Goal: Task Accomplishment & Management: Use online tool/utility

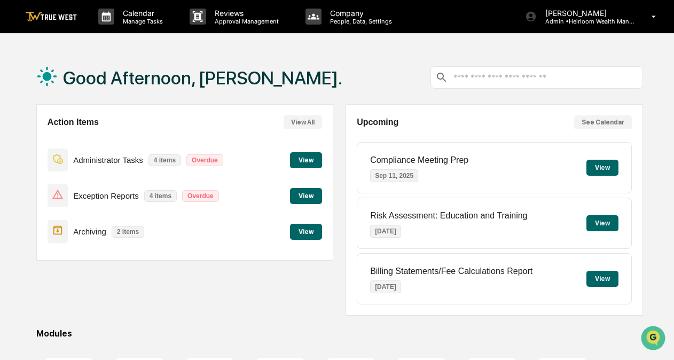
click at [322, 186] on div "Exception Reports 4 items Overdue View" at bounding box center [185, 196] width 275 height 36
click at [308, 192] on button "View" at bounding box center [306, 196] width 32 height 16
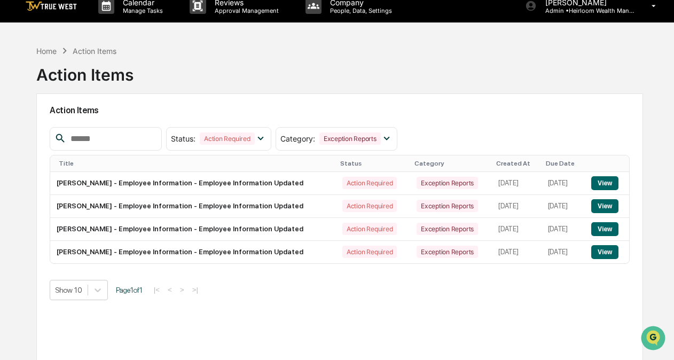
scroll to position [12, 0]
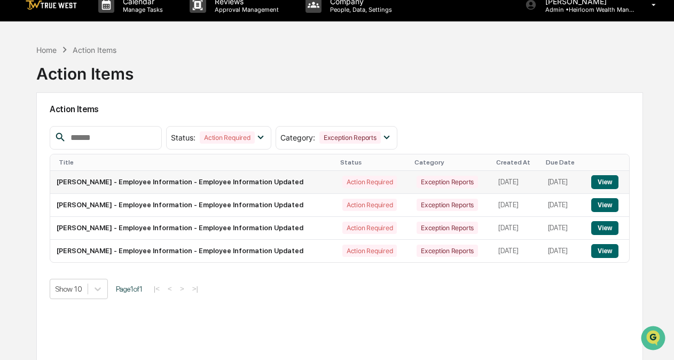
click at [606, 182] on button "View" at bounding box center [604, 182] width 27 height 14
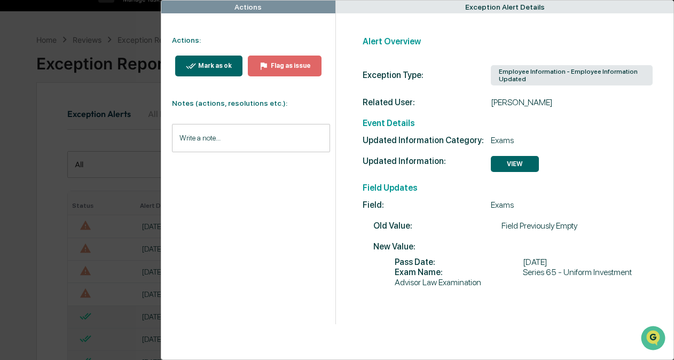
scroll to position [33, 0]
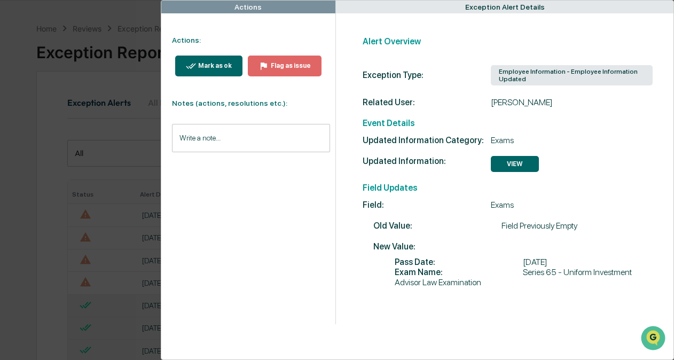
click at [207, 65] on div "Mark as ok" at bounding box center [214, 65] width 36 height 7
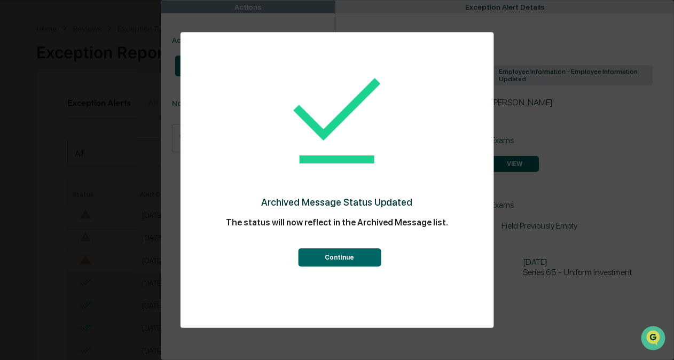
click at [346, 257] on button "Continue" at bounding box center [339, 257] width 83 height 18
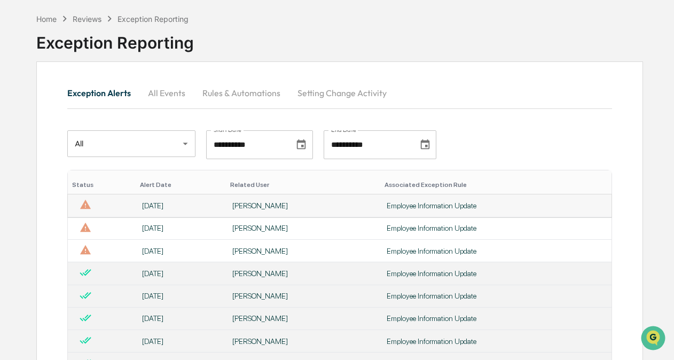
scroll to position [72, 0]
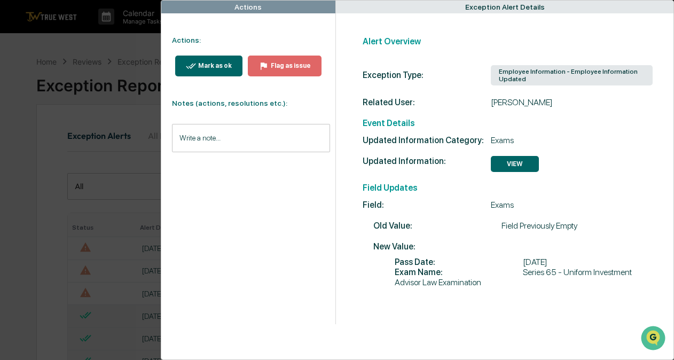
click at [283, 145] on input "Write a note..." at bounding box center [251, 138] width 158 height 28
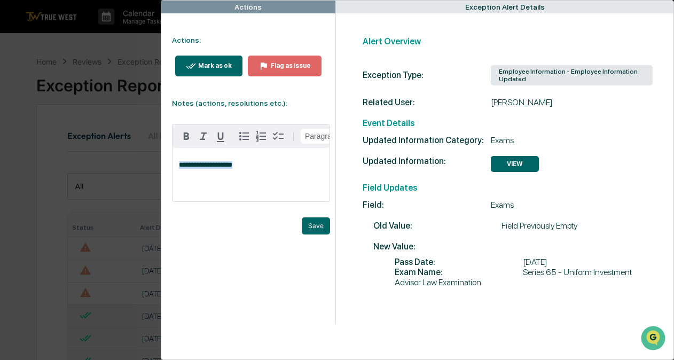
drag, startPoint x: 238, startPoint y: 171, endPoint x: 169, endPoint y: 171, distance: 69.4
click at [169, 171] on div "**********" at bounding box center [245, 160] width 169 height 147
copy span "**********"
click at [229, 71] on button "Mark as ok" at bounding box center [208, 66] width 67 height 21
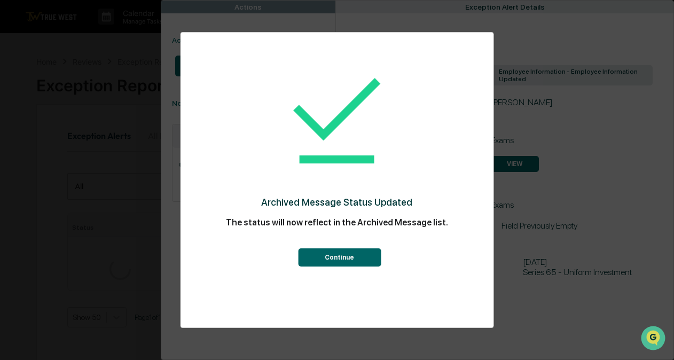
click at [315, 237] on div "Continue" at bounding box center [337, 251] width 270 height 32
click at [363, 273] on div "Archived Message Status Updated The status will now reflect in the Archived Mes…" at bounding box center [337, 161] width 270 height 237
click at [348, 260] on button "Continue" at bounding box center [339, 257] width 83 height 18
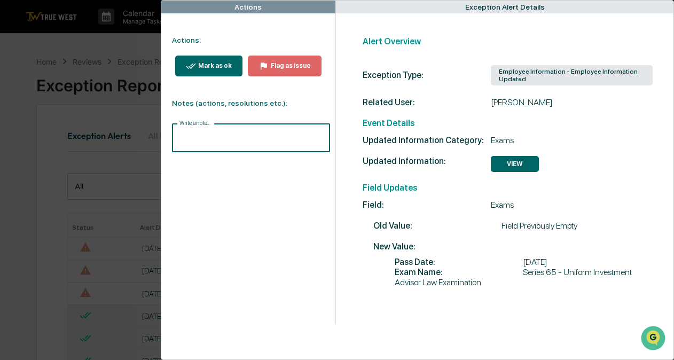
click at [229, 136] on input "Write a note..." at bounding box center [251, 138] width 158 height 28
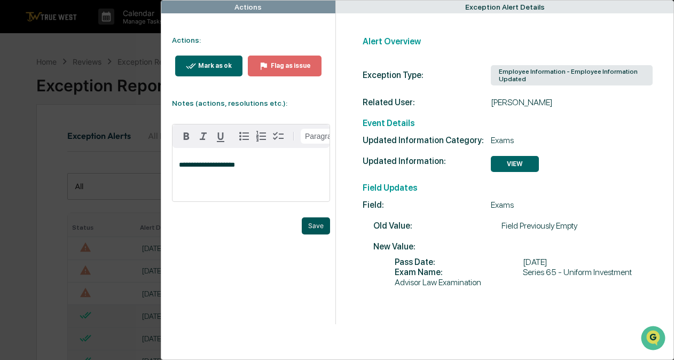
click at [319, 234] on button "Save" at bounding box center [316, 225] width 28 height 17
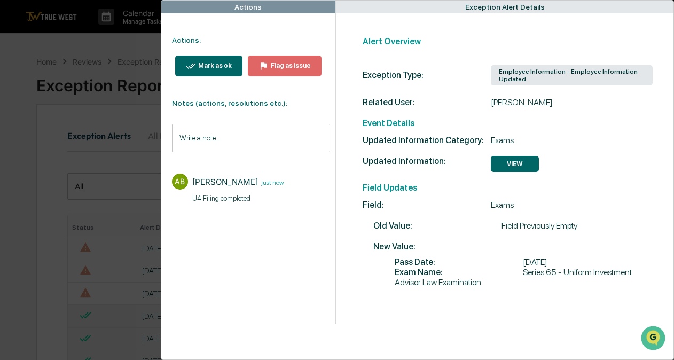
click at [207, 73] on button "Mark as ok" at bounding box center [208, 66] width 67 height 21
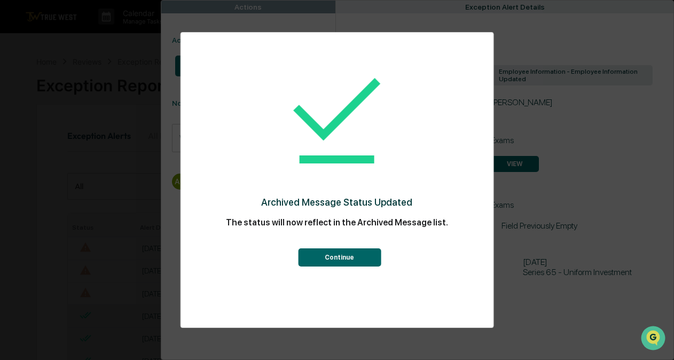
click at [342, 261] on button "Continue" at bounding box center [339, 257] width 83 height 18
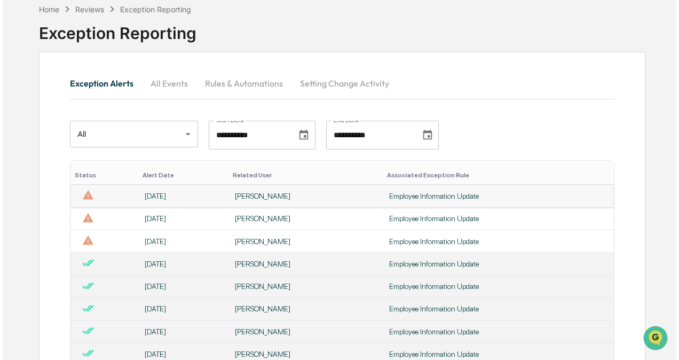
scroll to position [54, 0]
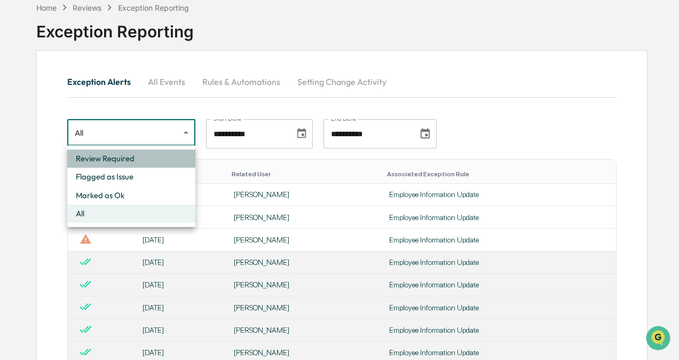
click at [130, 152] on li "Review Required" at bounding box center [131, 159] width 128 height 18
type input "**********"
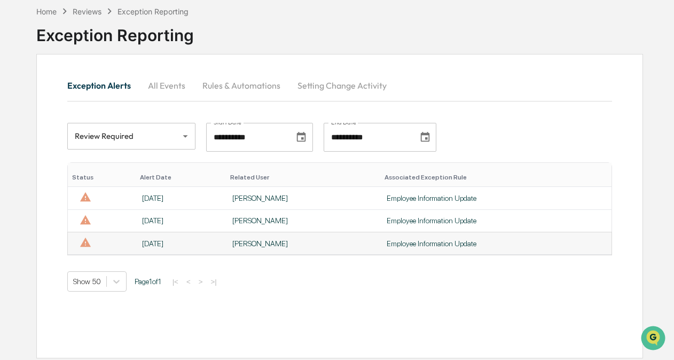
click at [185, 248] on td "[DATE]" at bounding box center [181, 243] width 90 height 22
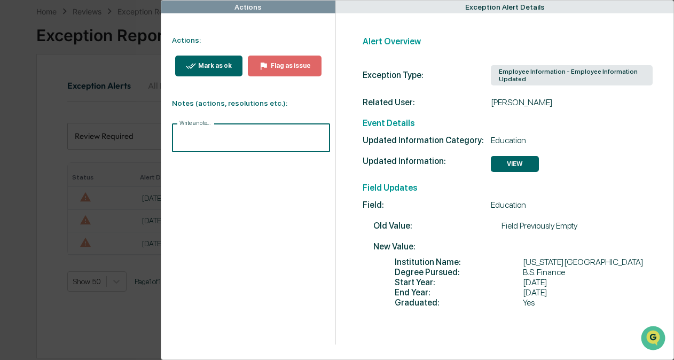
click at [239, 143] on input "Write a note..." at bounding box center [251, 138] width 158 height 28
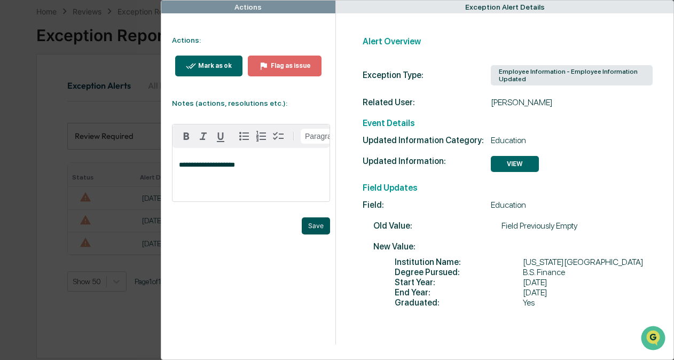
click at [313, 232] on button "Save" at bounding box center [316, 225] width 28 height 17
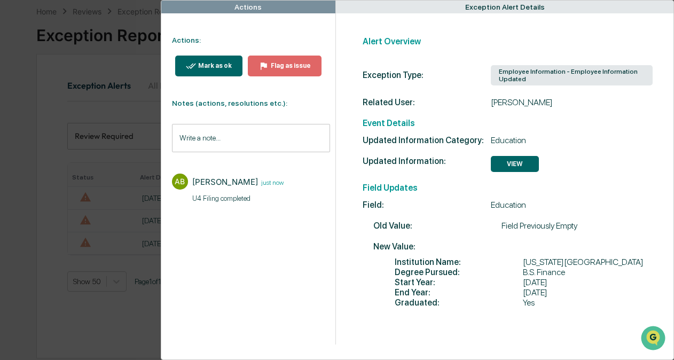
click at [222, 64] on div "Mark as ok" at bounding box center [214, 65] width 36 height 7
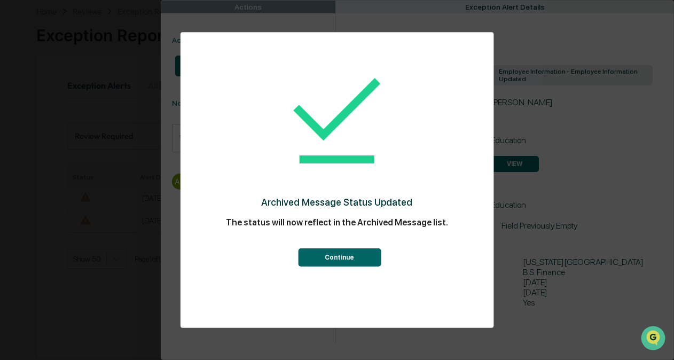
click at [325, 248] on div "Continue" at bounding box center [337, 251] width 270 height 32
click at [331, 253] on button "Continue" at bounding box center [339, 257] width 83 height 18
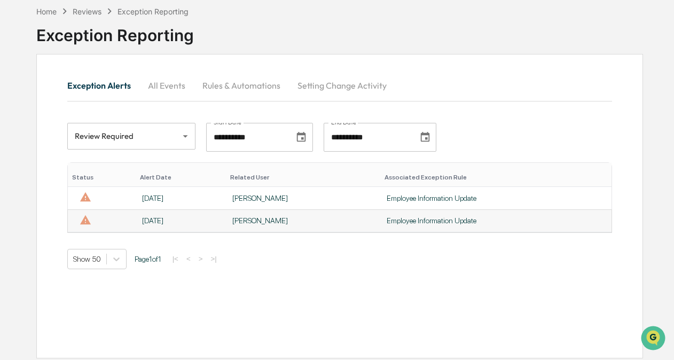
click at [147, 220] on div "[DATE]" at bounding box center [180, 220] width 77 height 9
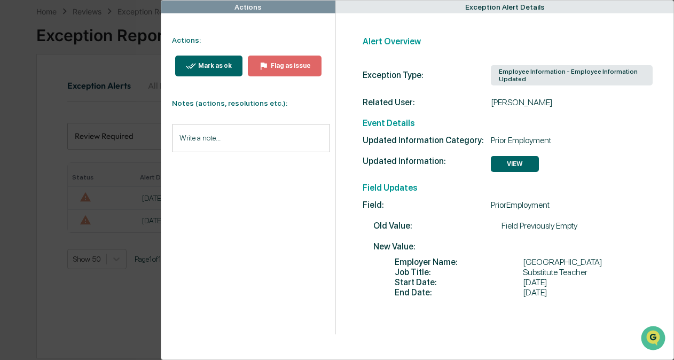
click at [231, 129] on input "Write a note..." at bounding box center [251, 138] width 158 height 28
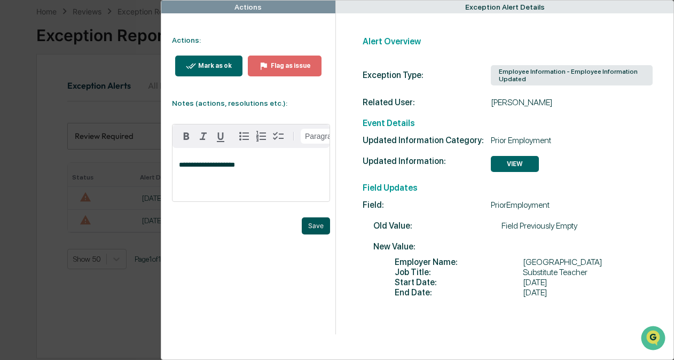
click at [318, 233] on button "Save" at bounding box center [316, 225] width 28 height 17
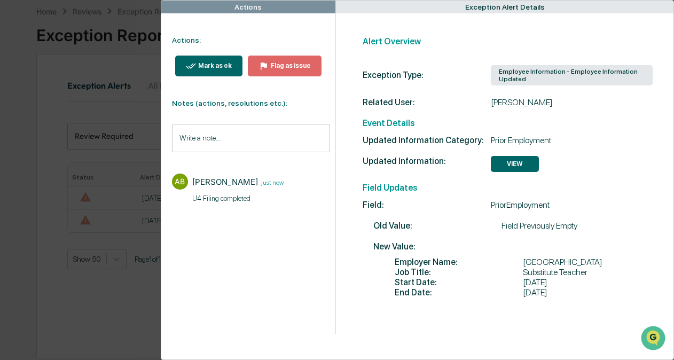
click at [215, 62] on div "Mark as ok" at bounding box center [214, 65] width 36 height 7
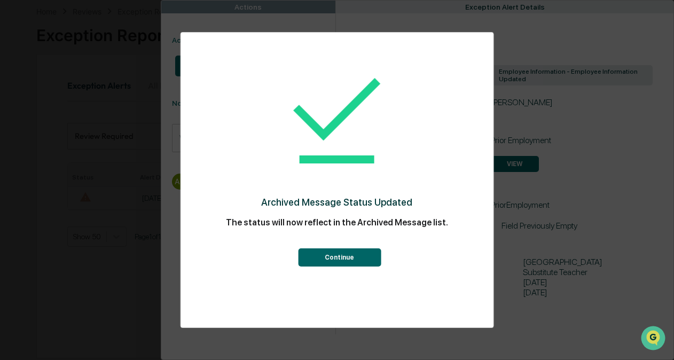
click at [331, 255] on button "Continue" at bounding box center [339, 257] width 83 height 18
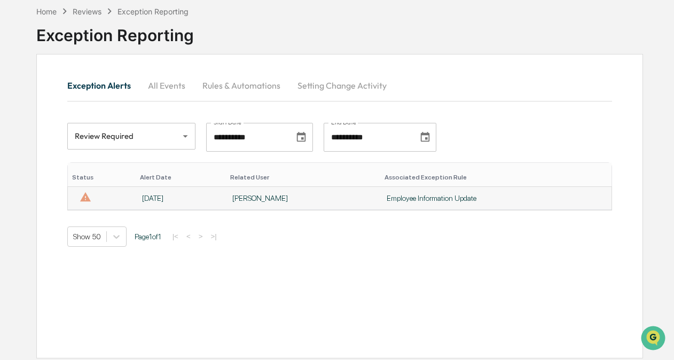
click at [161, 196] on div "[DATE]" at bounding box center [180, 198] width 77 height 9
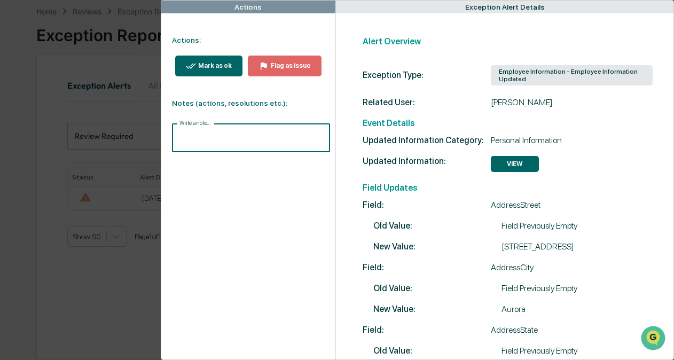
click at [241, 143] on input "Write a note..." at bounding box center [251, 138] width 158 height 28
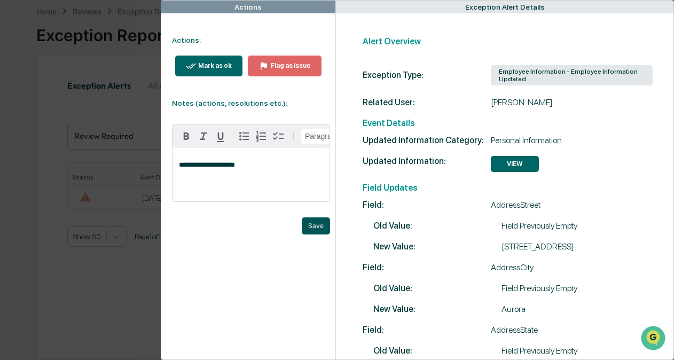
click at [318, 225] on button "Save" at bounding box center [316, 225] width 28 height 17
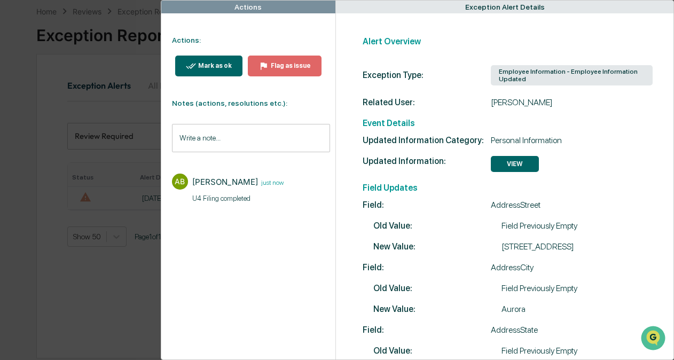
click at [210, 57] on button "Mark as ok" at bounding box center [208, 66] width 67 height 21
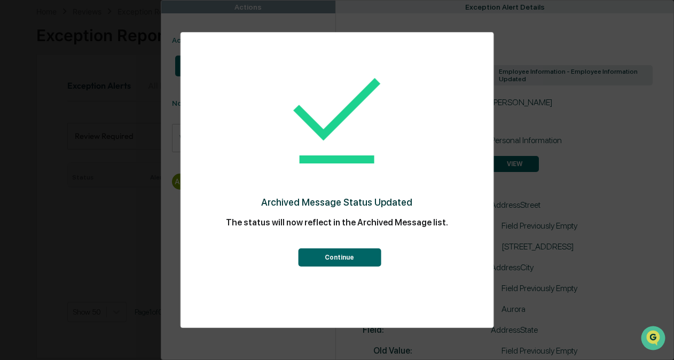
click at [342, 259] on button "Continue" at bounding box center [339, 257] width 83 height 18
